Goal: Task Accomplishment & Management: Use online tool/utility

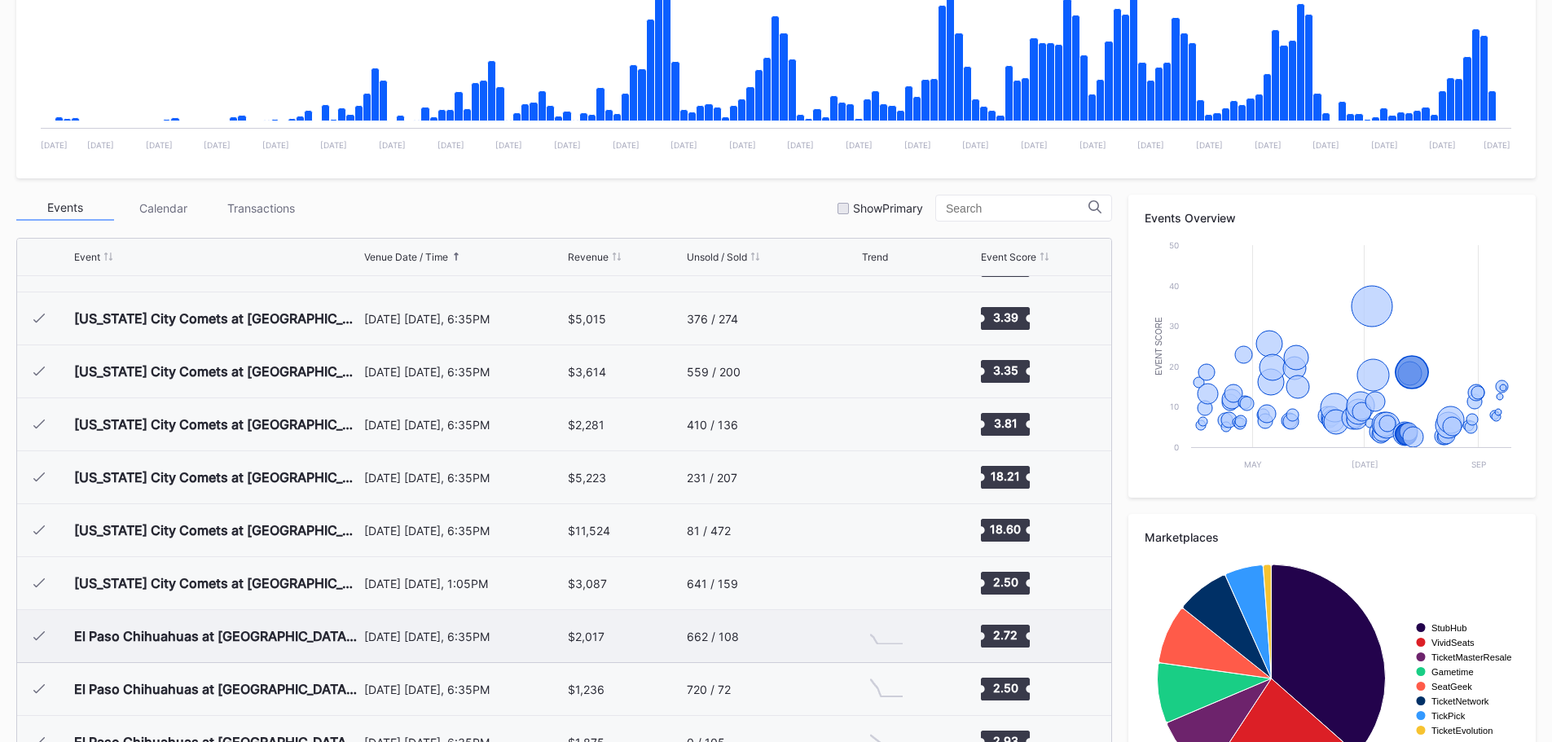
scroll to position [2899, 0]
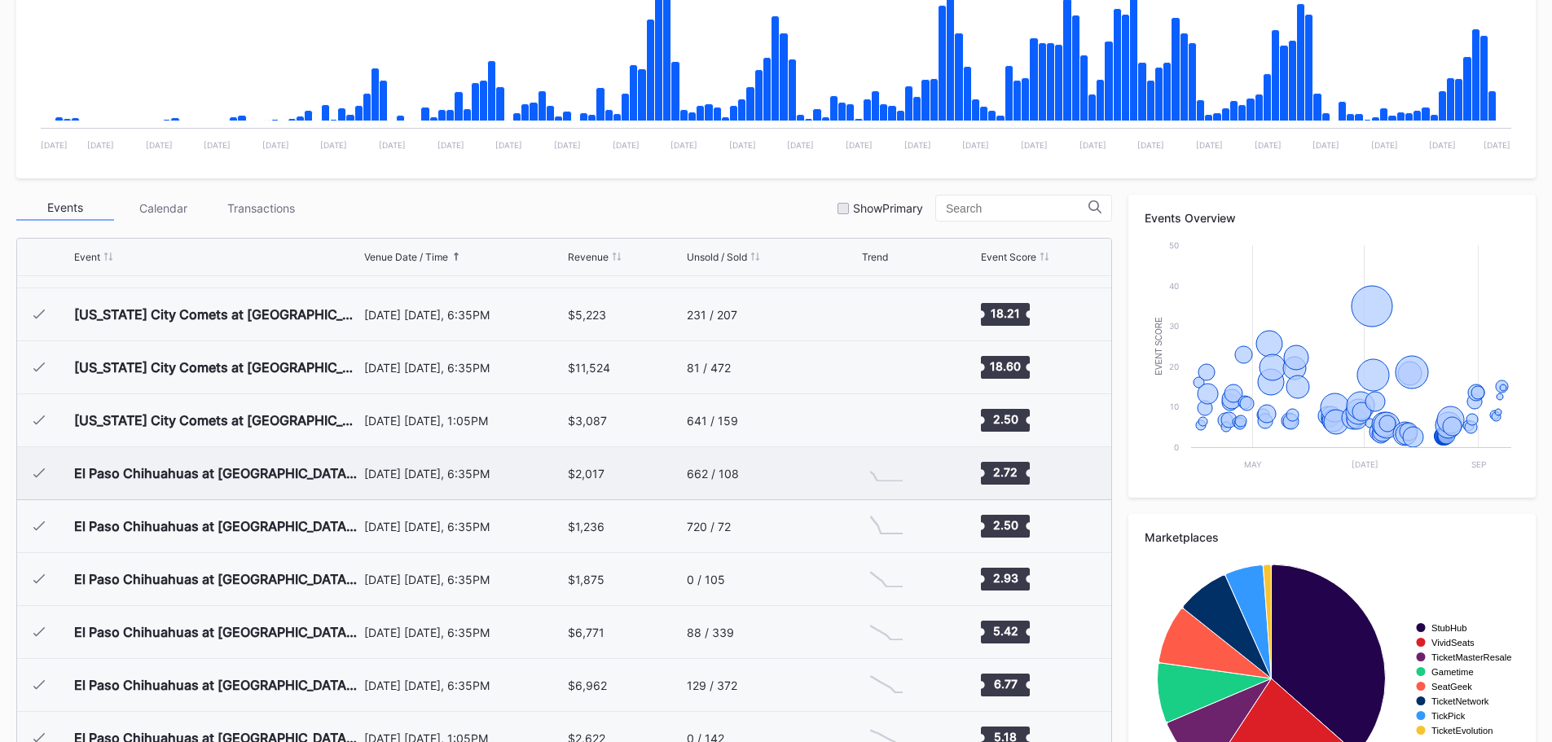
click at [418, 482] on div "[DATE] [DATE], 6:35PM" at bounding box center [464, 473] width 200 height 52
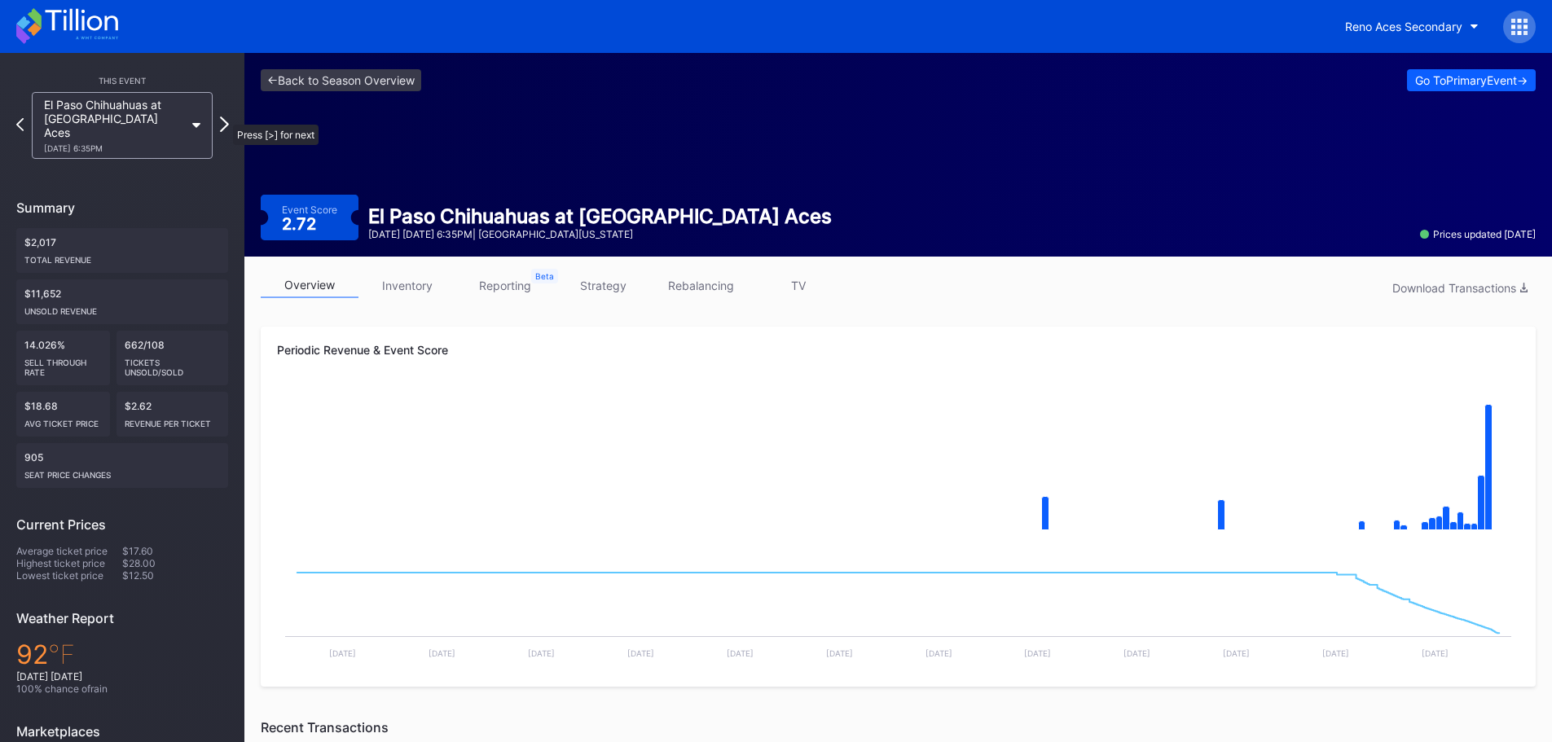
click at [225, 116] on icon at bounding box center [224, 123] width 9 height 15
click at [222, 117] on icon at bounding box center [224, 123] width 9 height 15
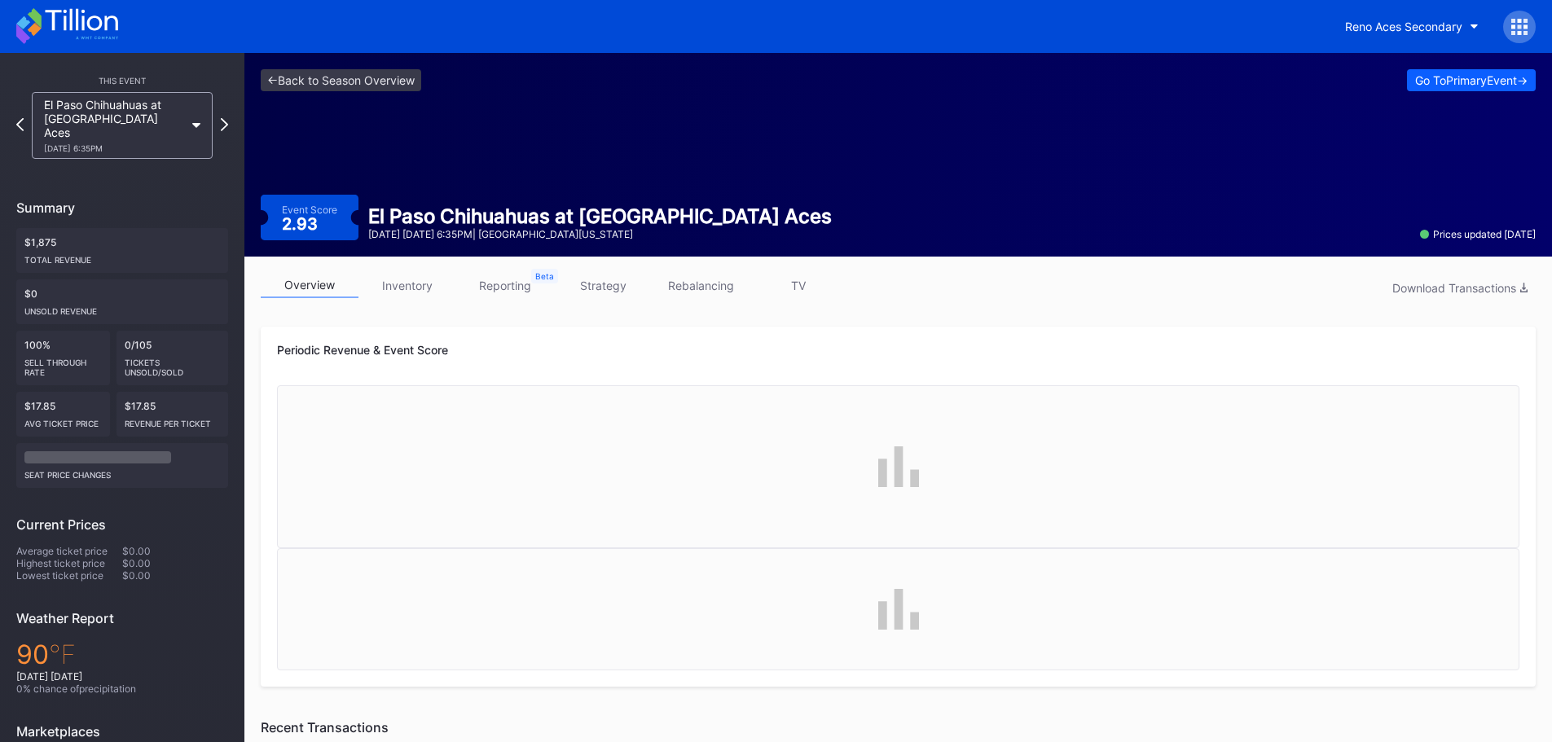
click at [222, 118] on icon at bounding box center [224, 124] width 7 height 13
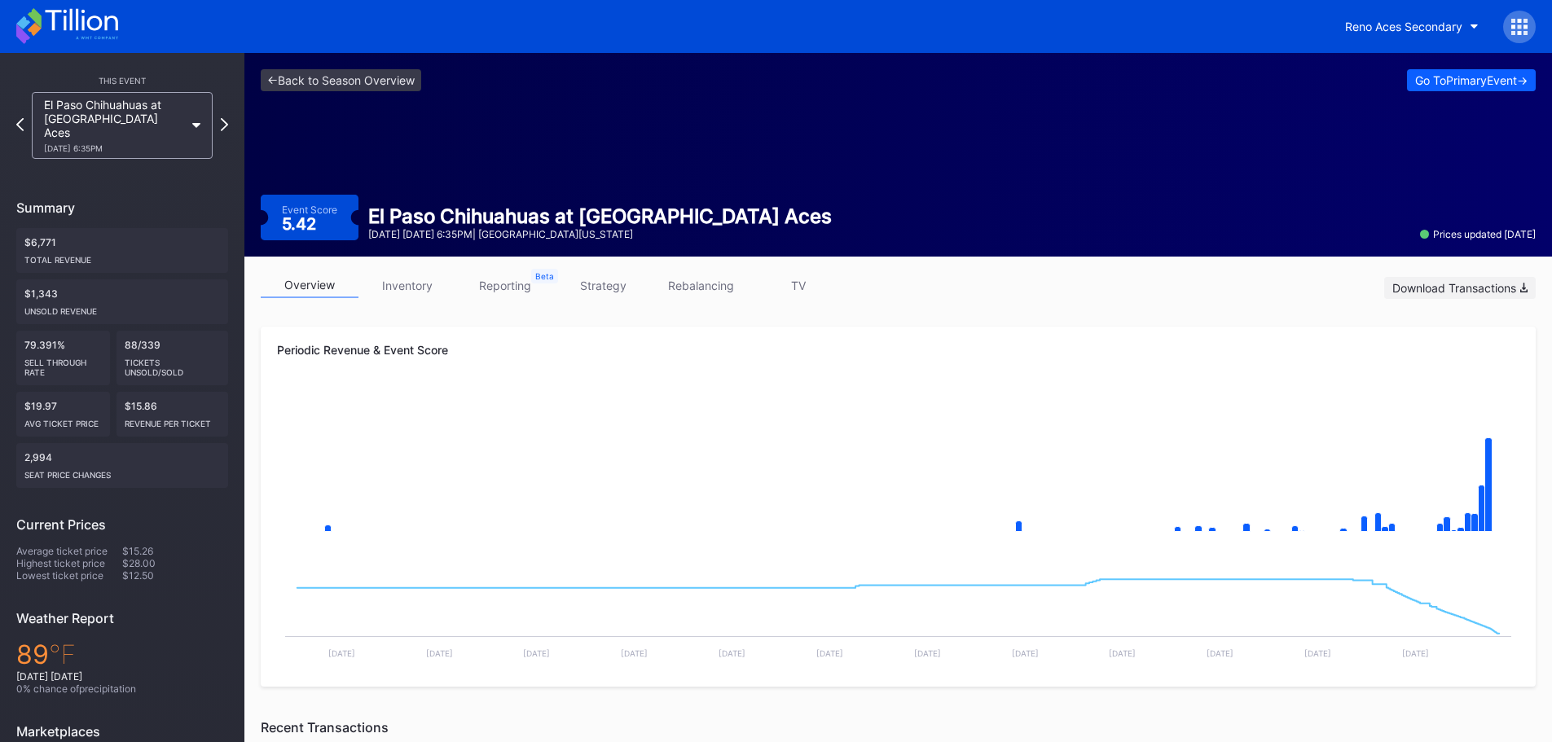
click at [1445, 296] on button "Download Transactions" at bounding box center [1459, 288] width 151 height 22
